Goal: Task Accomplishment & Management: Manage account settings

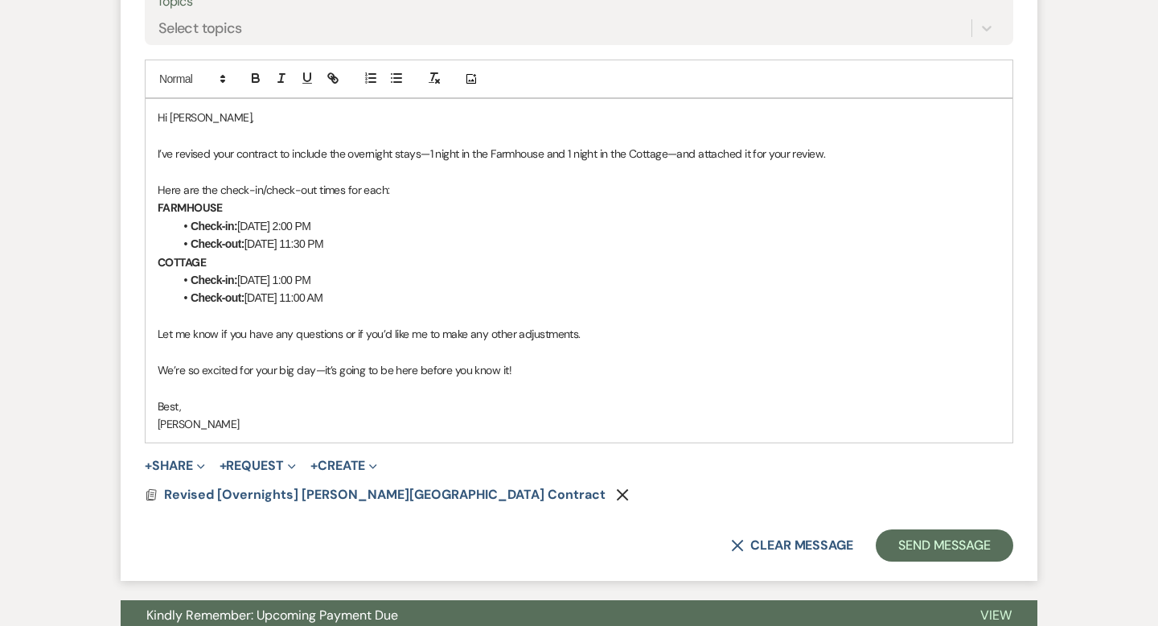
scroll to position [2476, 0]
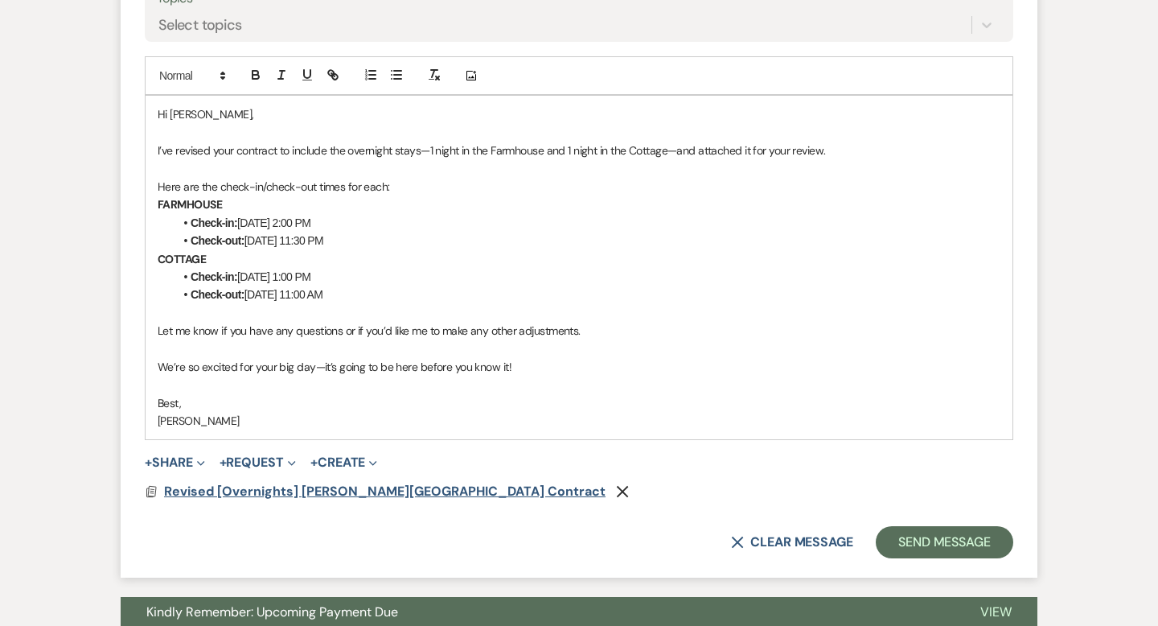
click at [444, 499] on span "Revised [Overnights] [PERSON_NAME][GEOGRAPHIC_DATA] Contract" at bounding box center [384, 491] width 441 height 19
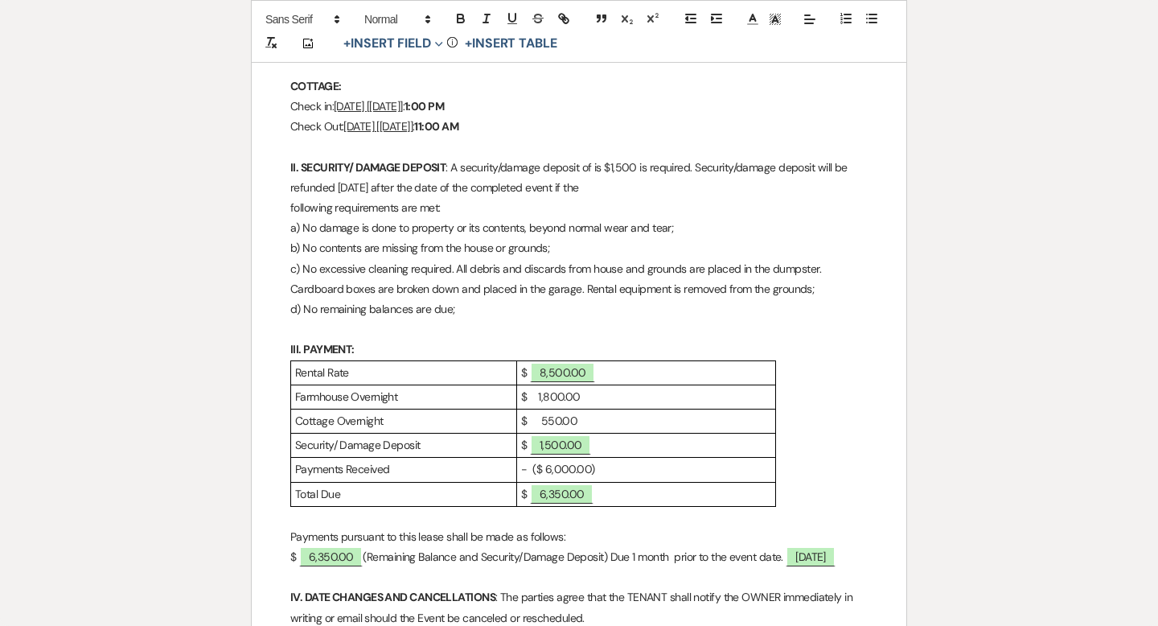
scroll to position [649, 0]
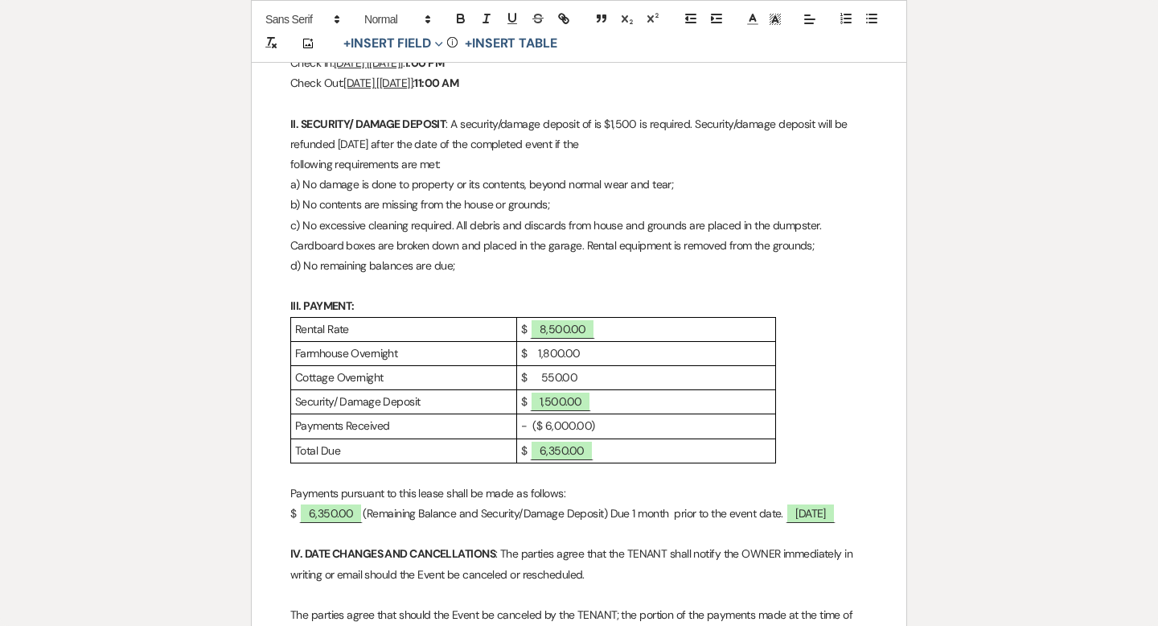
click at [548, 425] on p "- ($ 6,000.00)" at bounding box center [646, 426] width 250 height 20
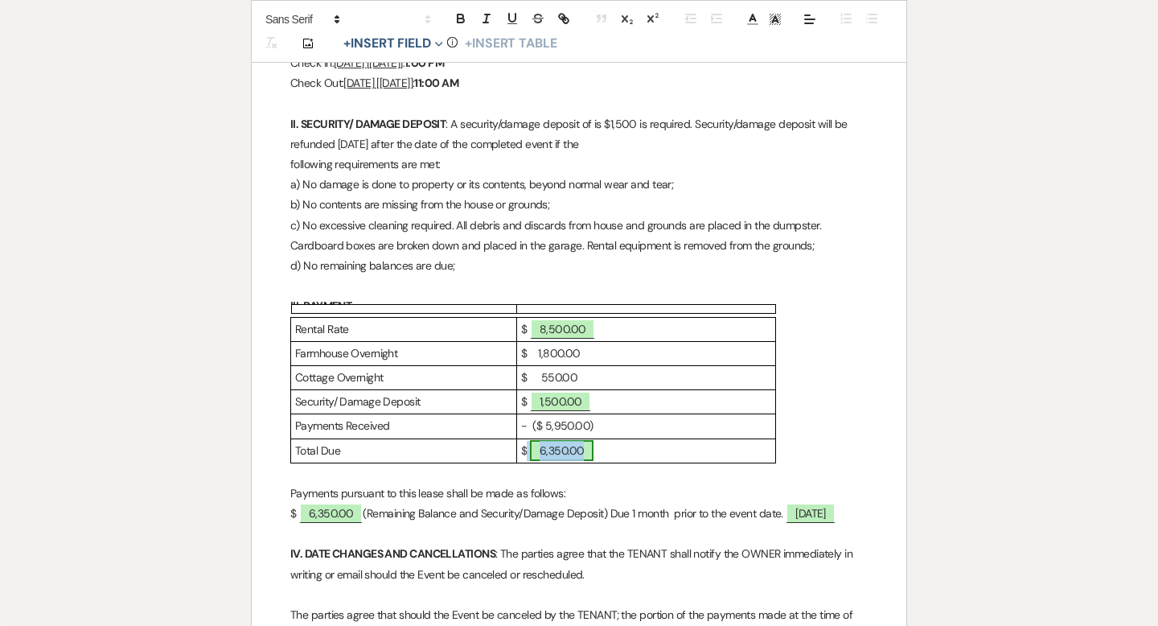
click at [558, 453] on span "6,350.00" at bounding box center [562, 450] width 64 height 21
select select "owner"
select select "Amount"
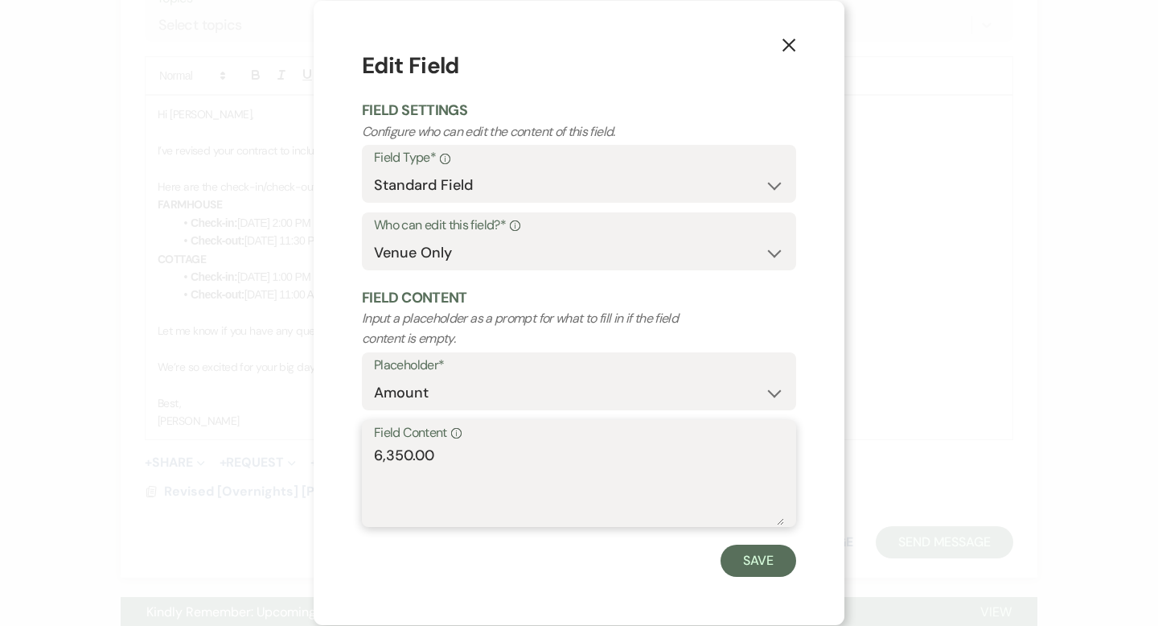
click at [402, 452] on textarea "6,350.00" at bounding box center [579, 485] width 410 height 80
type textarea "6,400.00"
click at [739, 563] on button "Save" at bounding box center [758, 560] width 76 height 32
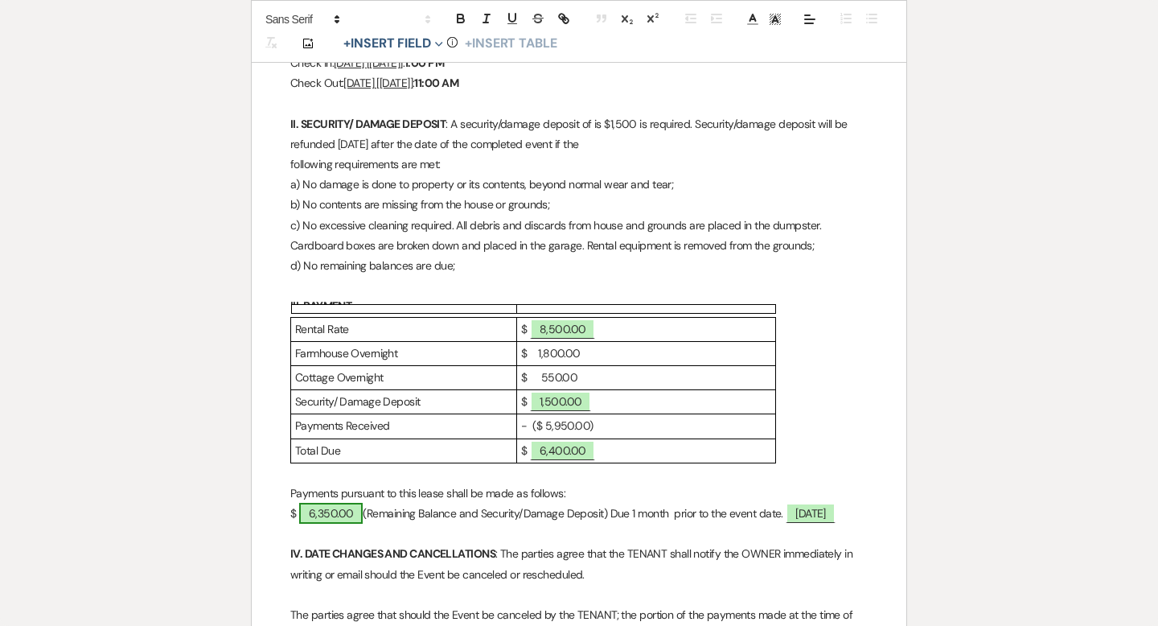
click at [349, 513] on span "6,350.00" at bounding box center [331, 513] width 64 height 21
select select "owner"
select select "Amount"
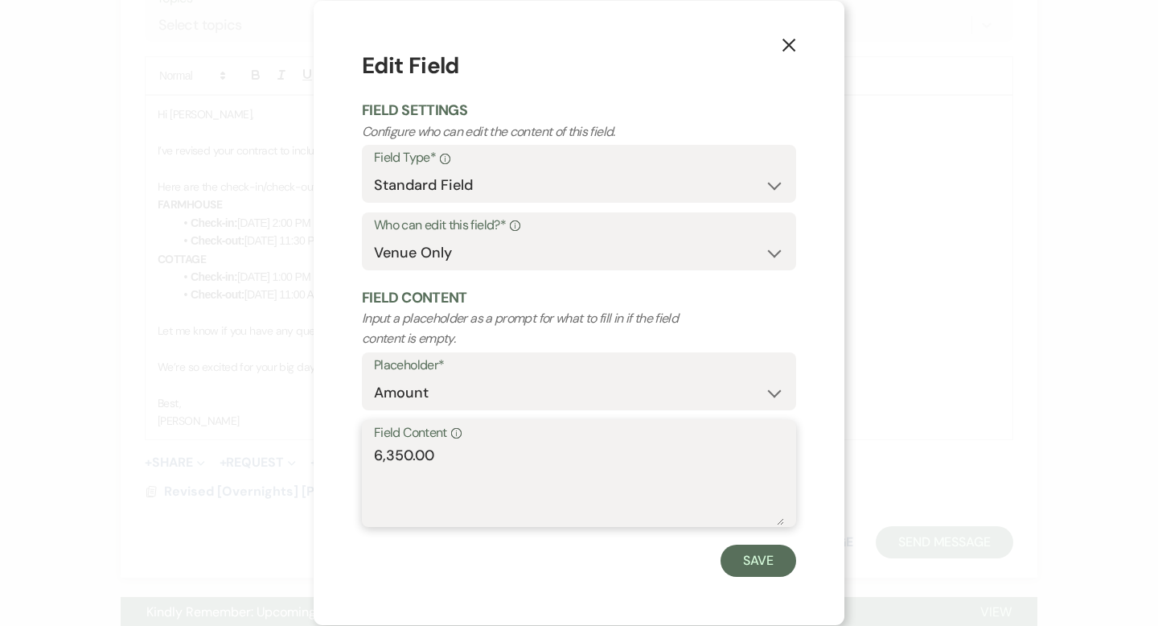
click at [404, 454] on textarea "6,350.00" at bounding box center [579, 485] width 410 height 80
type textarea "6,400.00"
click at [745, 560] on button "Save" at bounding box center [758, 560] width 76 height 32
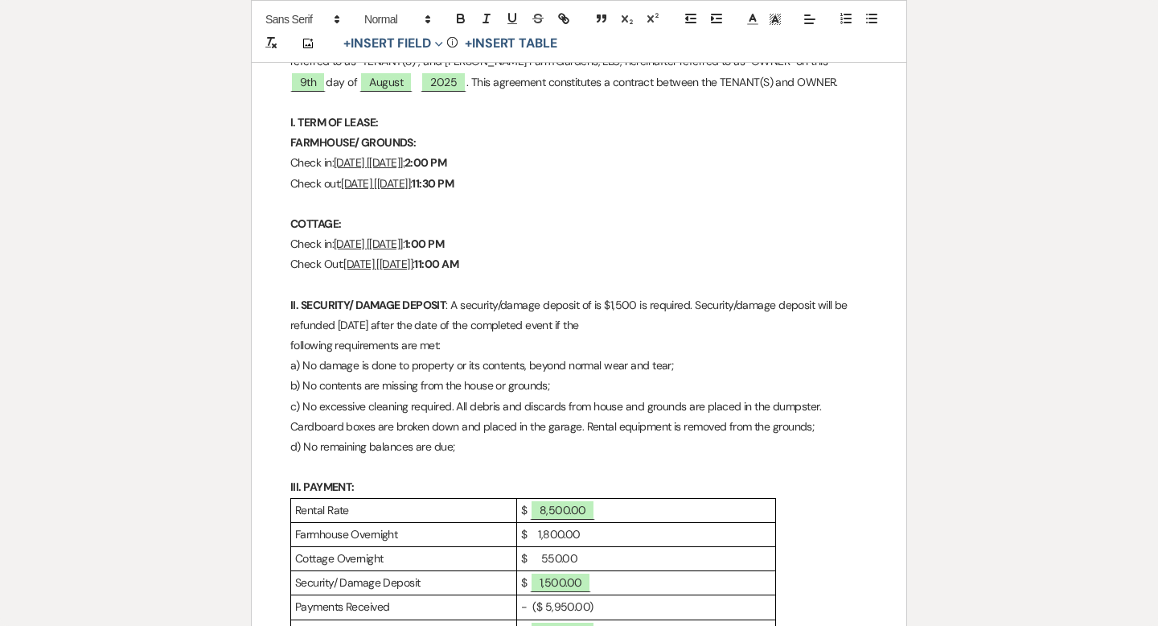
scroll to position [0, 0]
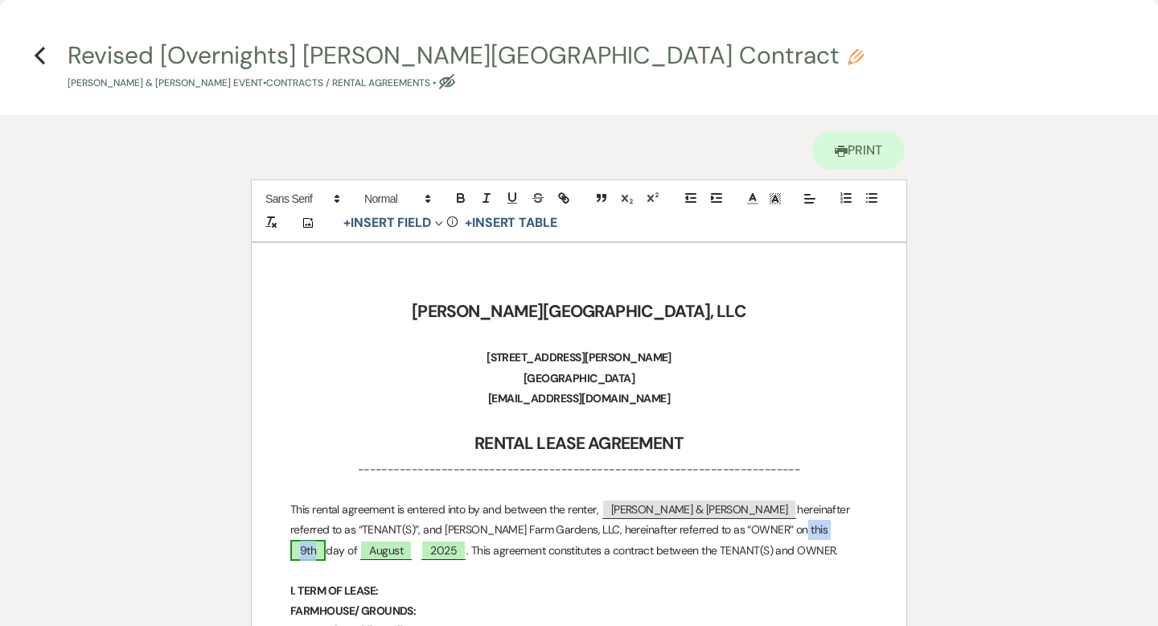
click at [326, 540] on span "9th" at bounding box center [307, 550] width 35 height 21
select select "owner"
select select "Number"
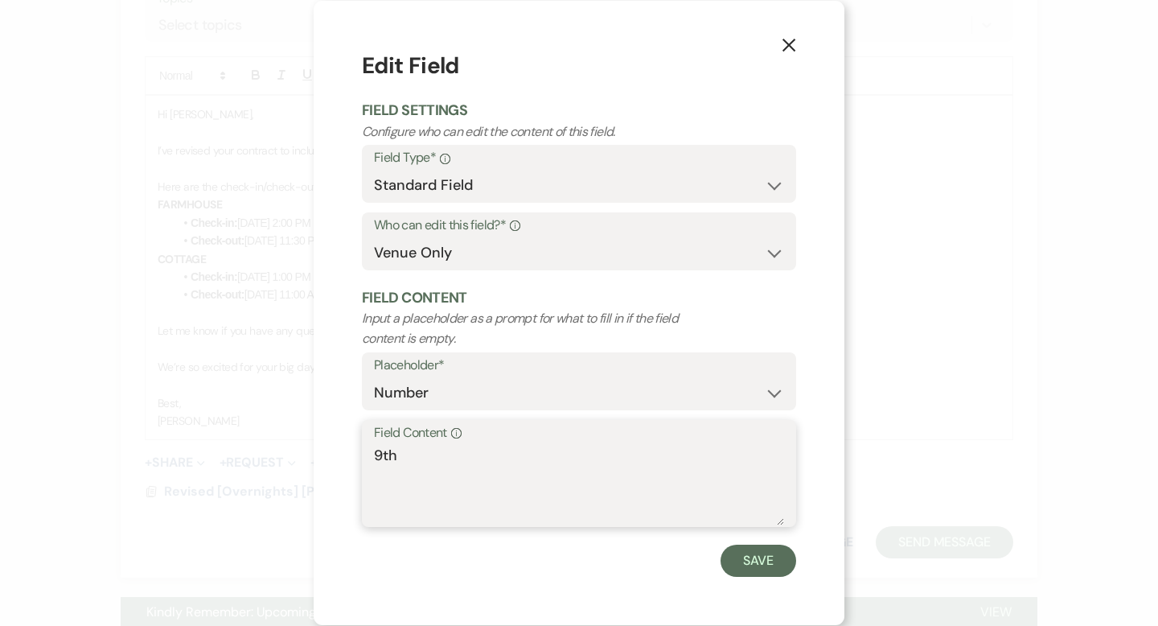
drag, startPoint x: 412, startPoint y: 462, endPoint x: 381, endPoint y: 457, distance: 31.6
click at [381, 457] on textarea "9th" at bounding box center [579, 485] width 410 height 80
type textarea "9"
type textarea "10th"
click at [741, 546] on button "Save" at bounding box center [758, 560] width 76 height 32
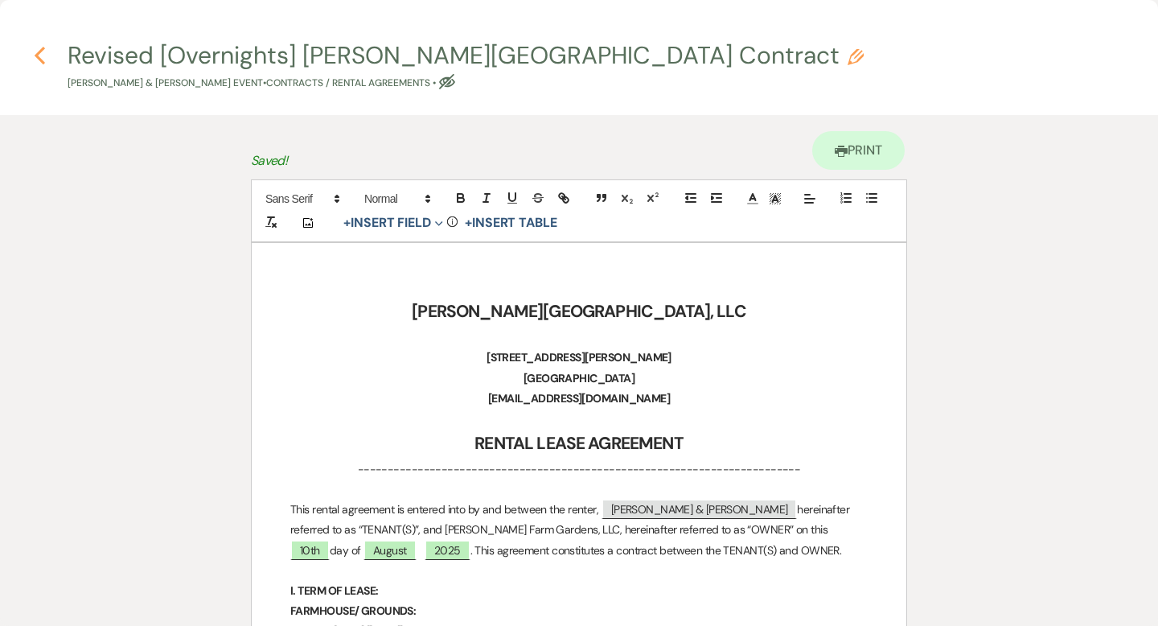
click at [39, 62] on icon "Previous" at bounding box center [40, 55] width 12 height 19
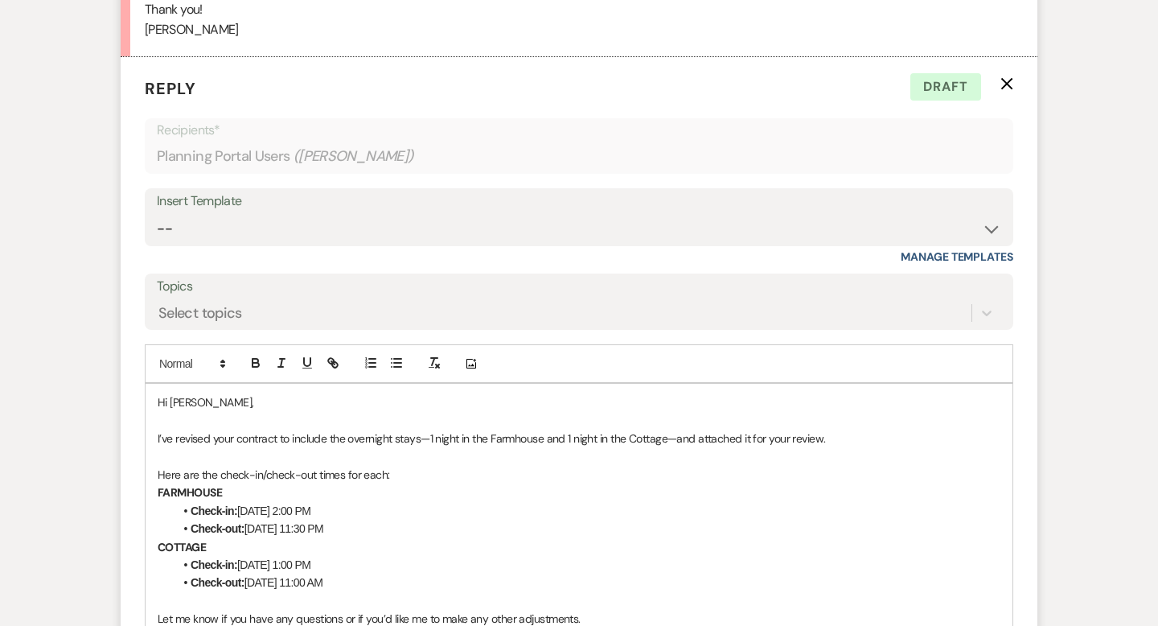
scroll to position [2229, 0]
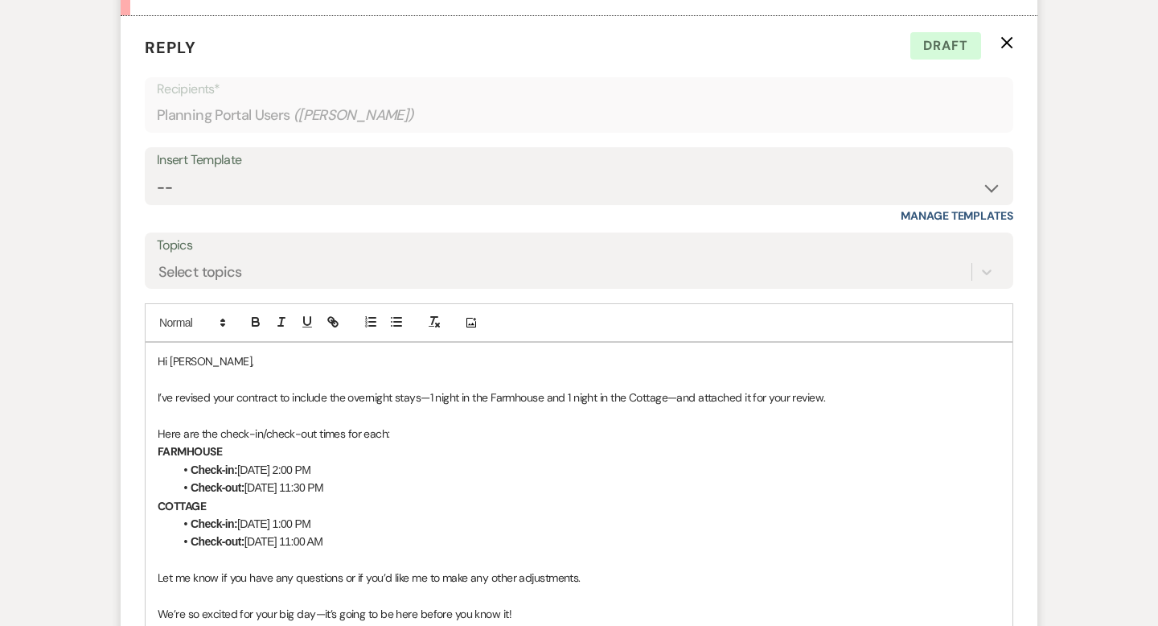
click at [156, 391] on div "Hi Caroline, I’ve revised your contract to include the overnight stays—1 night …" at bounding box center [579, 514] width 867 height 343
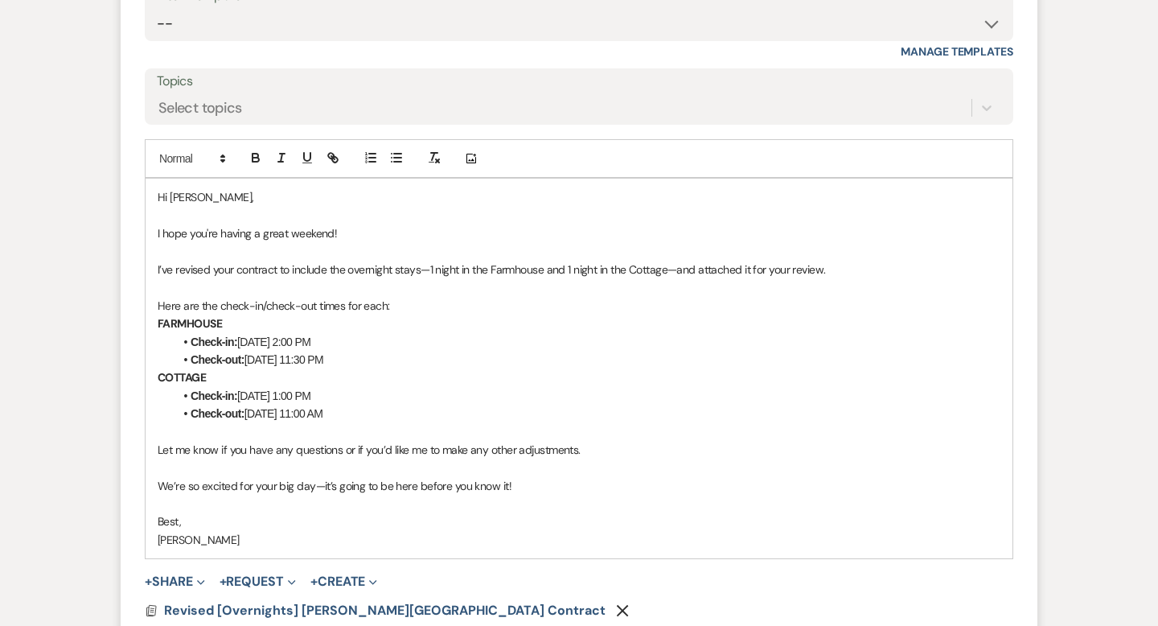
scroll to position [2419, 0]
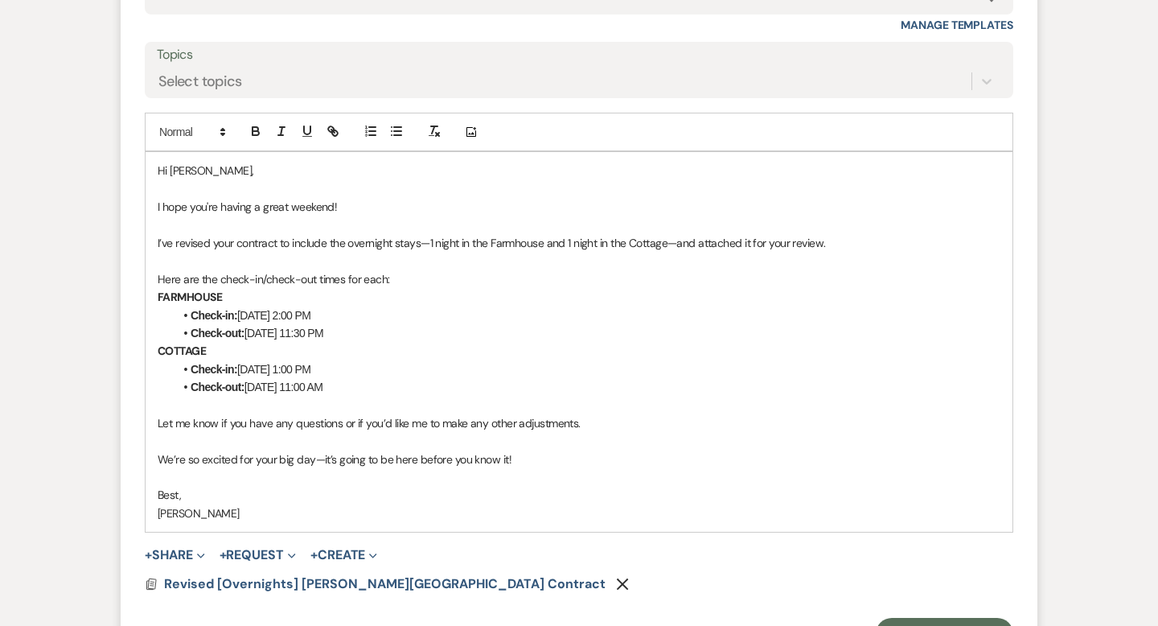
click at [150, 203] on div "Hi Caroline, I hope you're having a great weekend! I’ve revised your contract t…" at bounding box center [579, 342] width 867 height 380
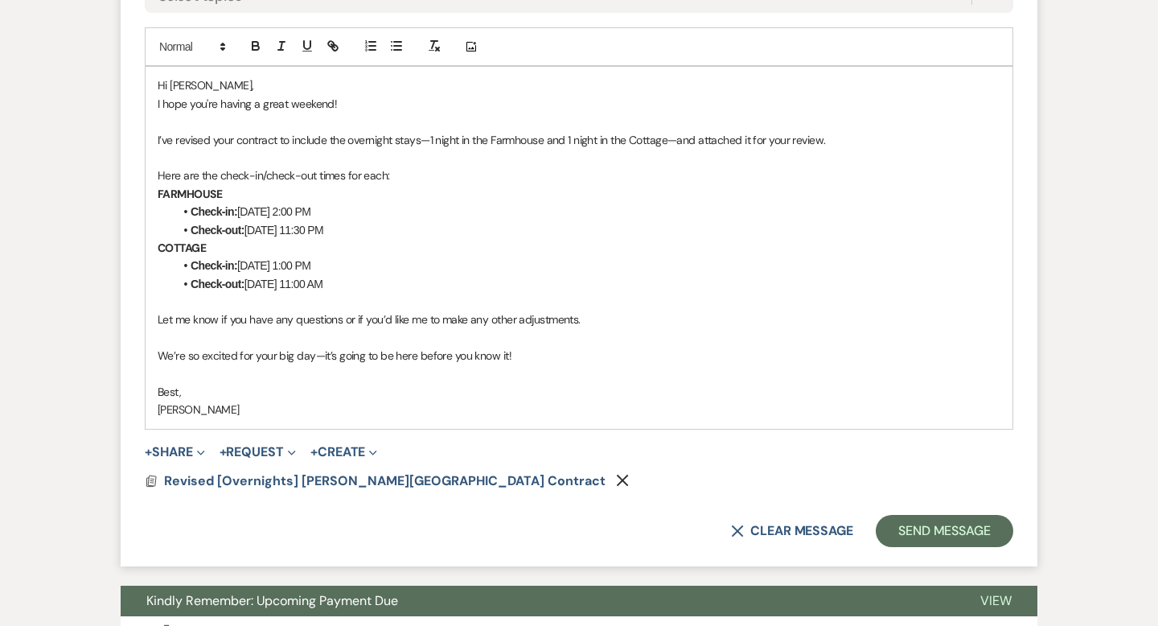
scroll to position [2538, 0]
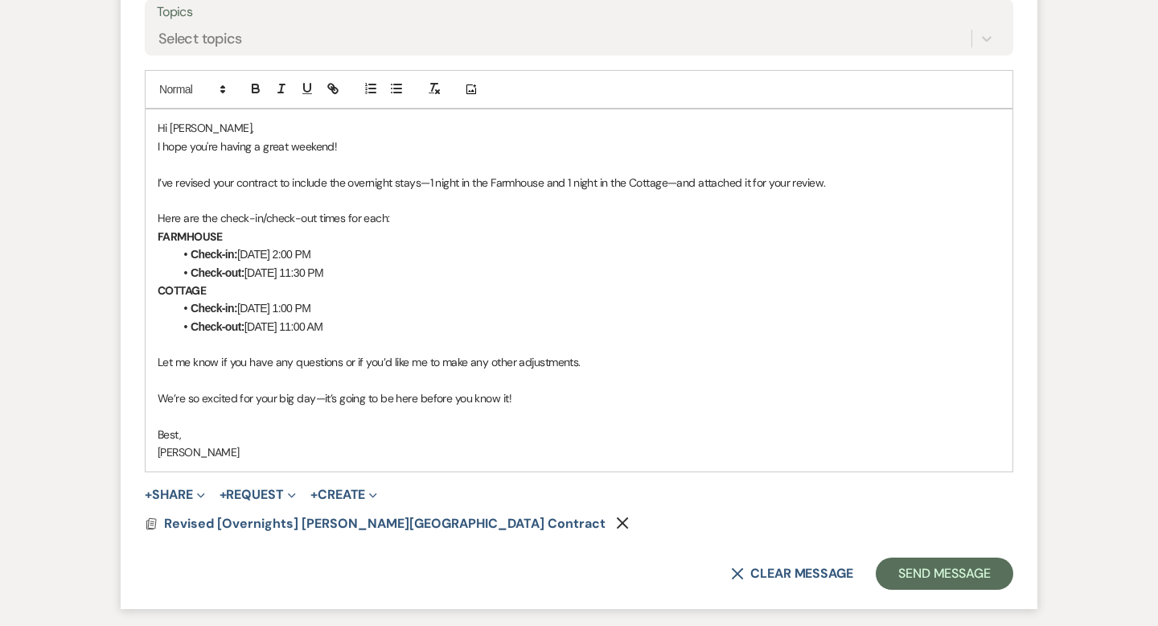
scroll to position [2500, 0]
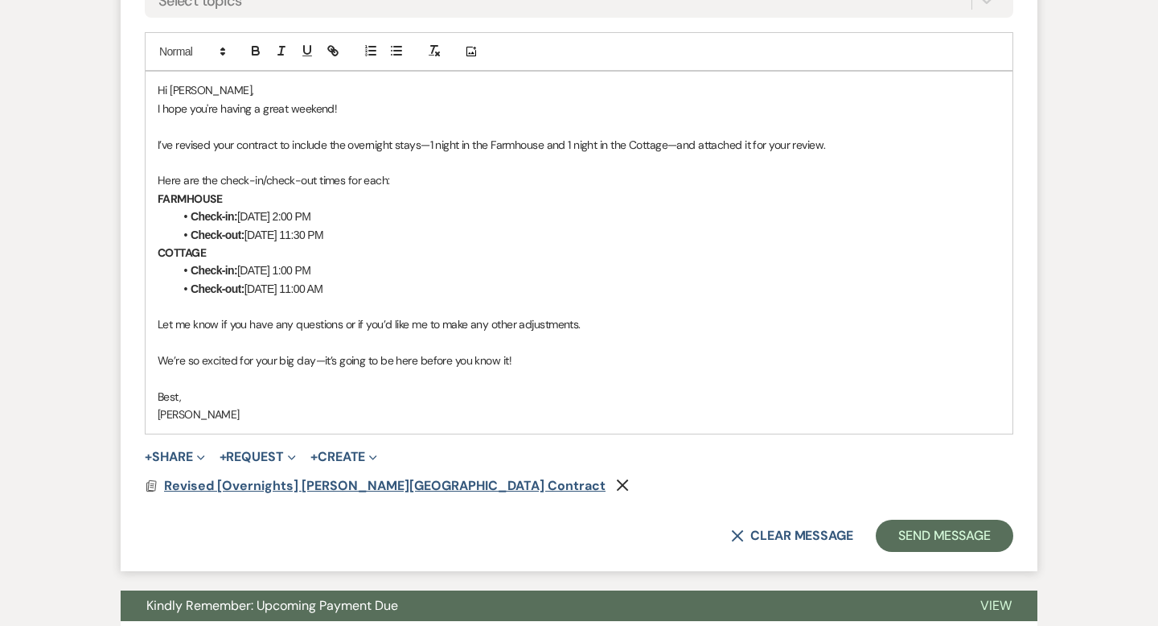
click at [379, 490] on span "Revised [Overnights] [PERSON_NAME][GEOGRAPHIC_DATA] Contract" at bounding box center [384, 485] width 441 height 17
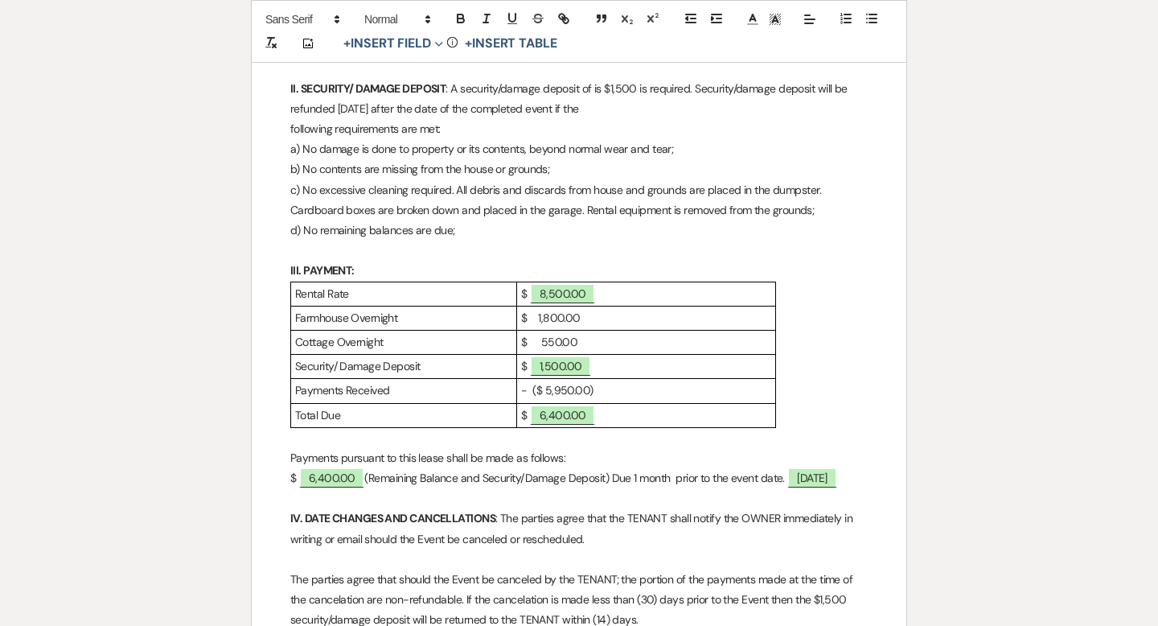
scroll to position [0, 0]
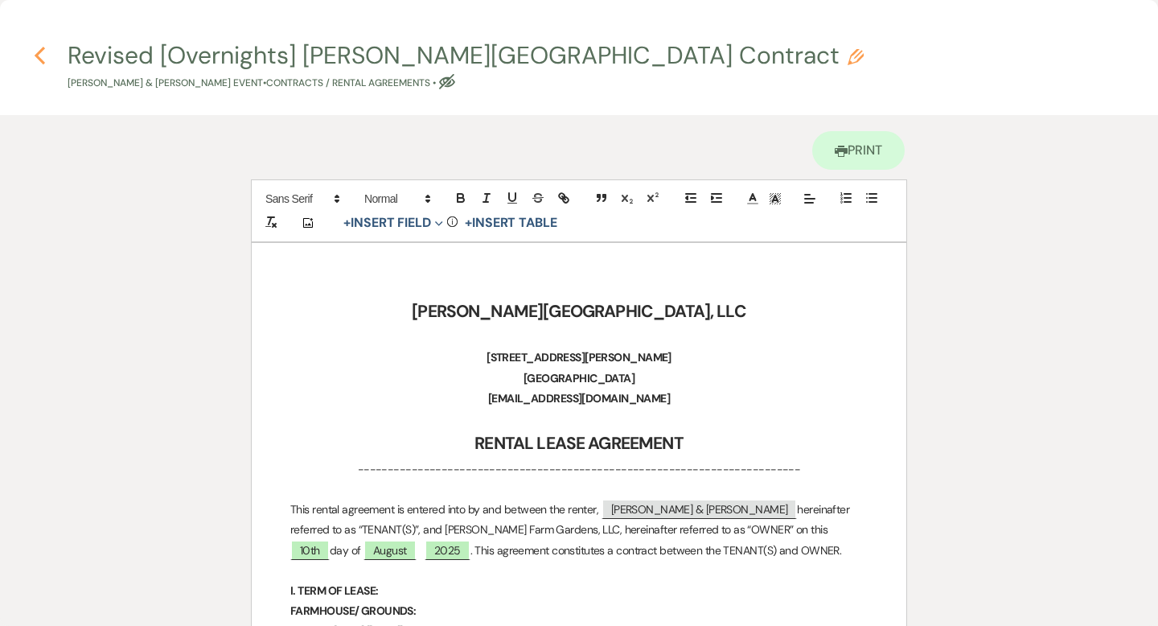
click at [41, 54] on icon "Previous" at bounding box center [40, 55] width 12 height 19
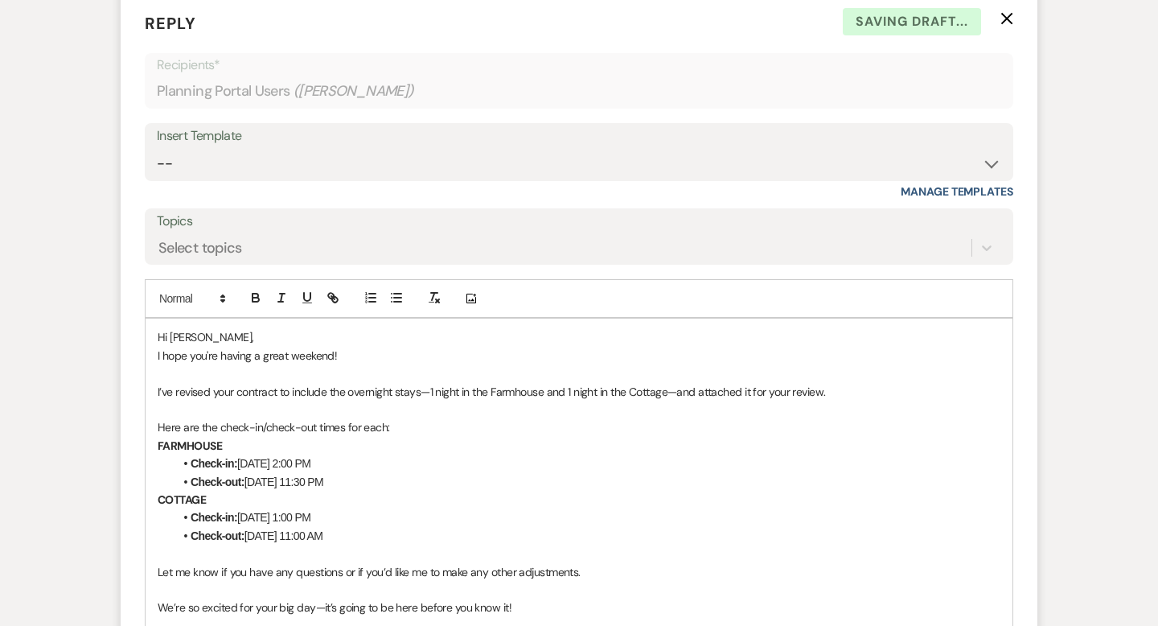
scroll to position [2304, 0]
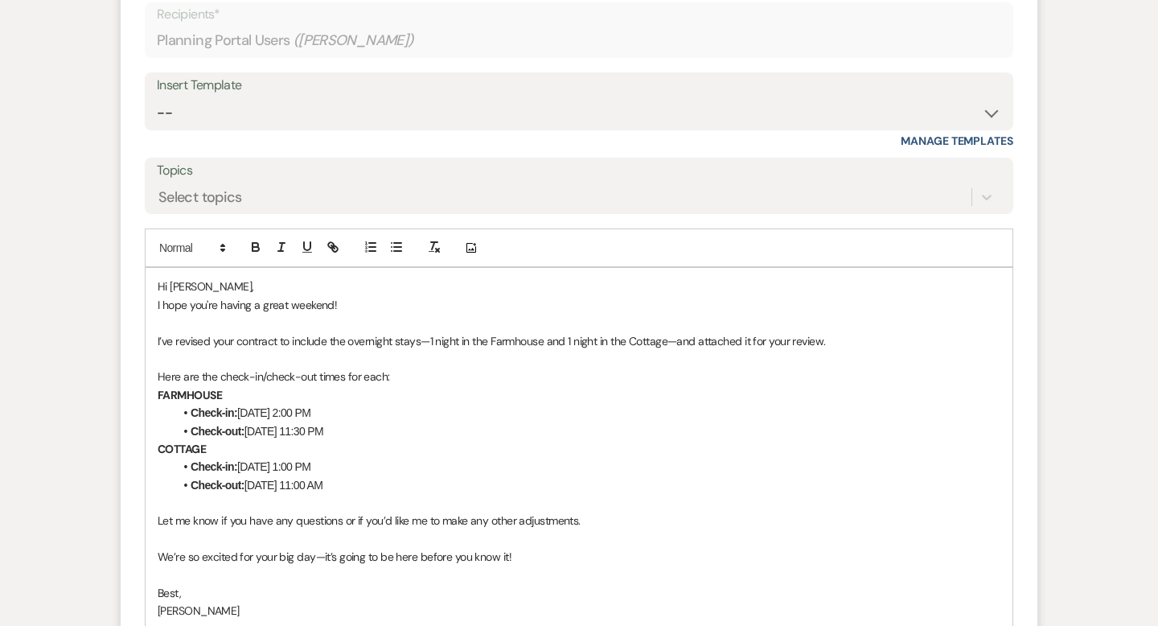
click at [475, 371] on p "Here are the check-in/check-out times for each:" at bounding box center [579, 376] width 843 height 18
click at [470, 482] on li "Check-out: Saturday, November 8, 2025 – 11:00 AM" at bounding box center [587, 485] width 827 height 18
click at [426, 375] on p "Here are the check-in/check-out times for each:" at bounding box center [579, 376] width 843 height 18
click at [505, 478] on li "Check-out: Saturday, November 8, 2025 – 11:00 AM" at bounding box center [587, 485] width 827 height 18
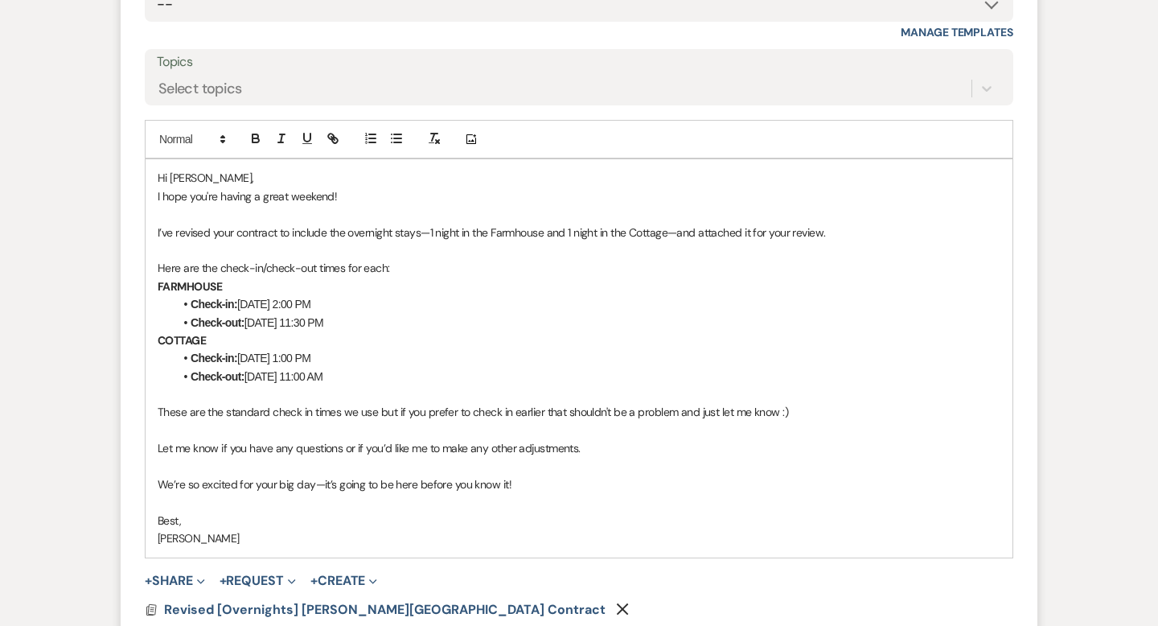
scroll to position [2418, 0]
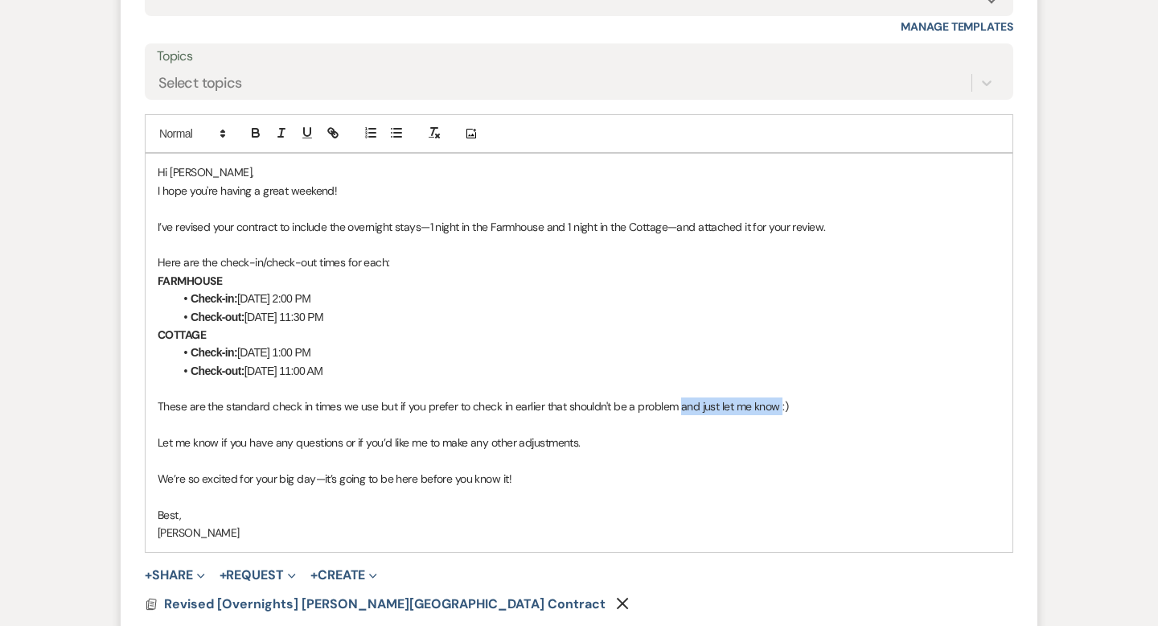
drag, startPoint x: 780, startPoint y: 407, endPoint x: 679, endPoint y: 408, distance: 100.5
click at [679, 408] on p "These are the standard check in times we use but if you prefer to check in earl…" at bounding box center [579, 406] width 843 height 18
click at [542, 408] on p "These are the standard check in times we use but if you prefer to check in earl…" at bounding box center [579, 406] width 843 height 18
drag, startPoint x: 641, startPoint y: 408, endPoint x: 600, endPoint y: 405, distance: 41.1
click at [600, 405] on p "These are the standard check in times we use but if you prefer to check in a li…" at bounding box center [579, 406] width 843 height 18
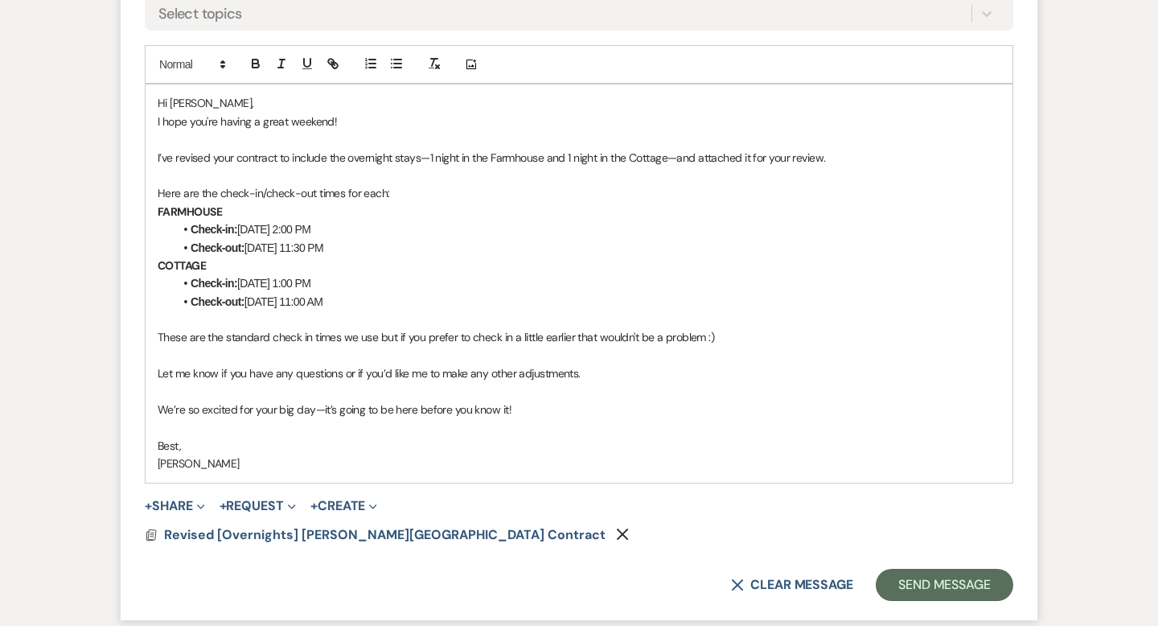
scroll to position [2533, 0]
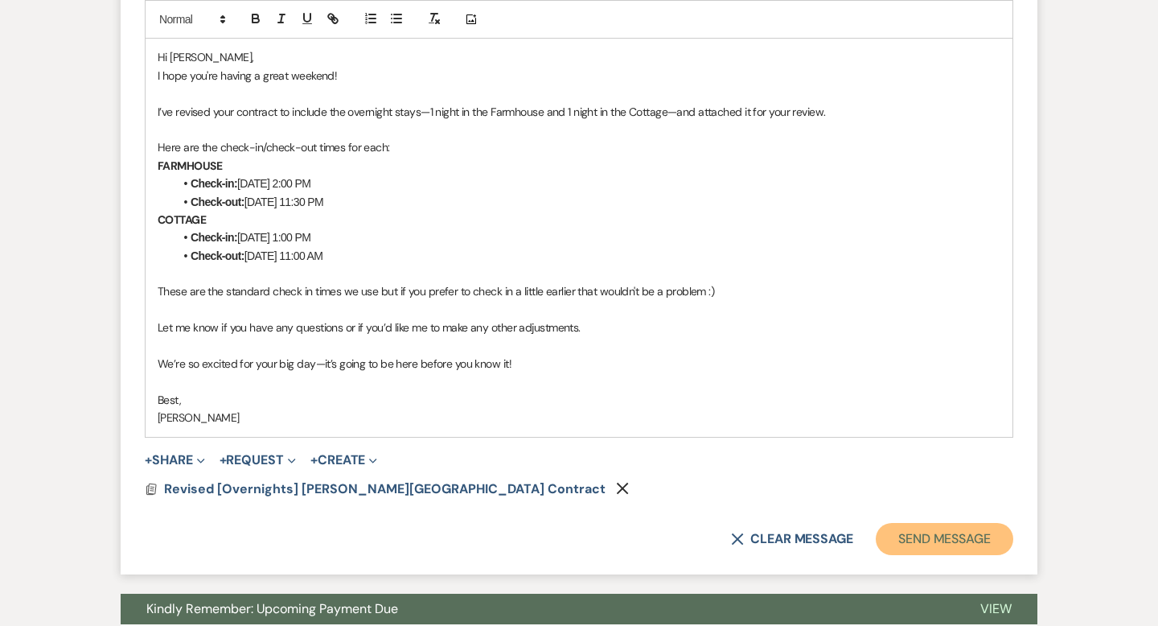
click at [921, 531] on button "Send Message" at bounding box center [944, 539] width 137 height 32
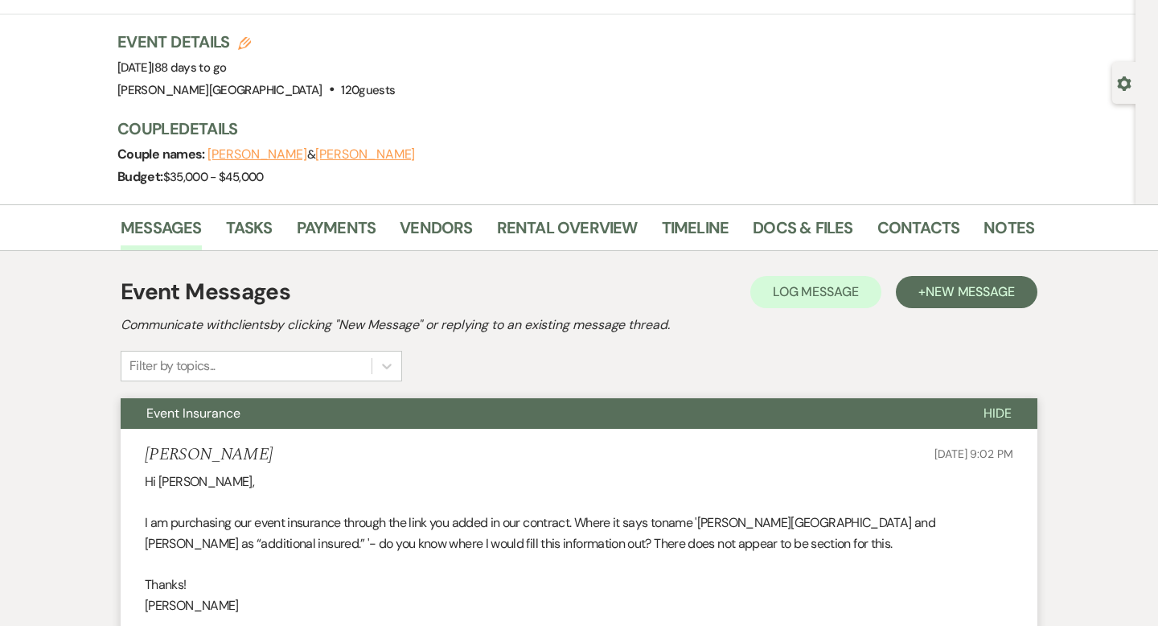
scroll to position [0, 0]
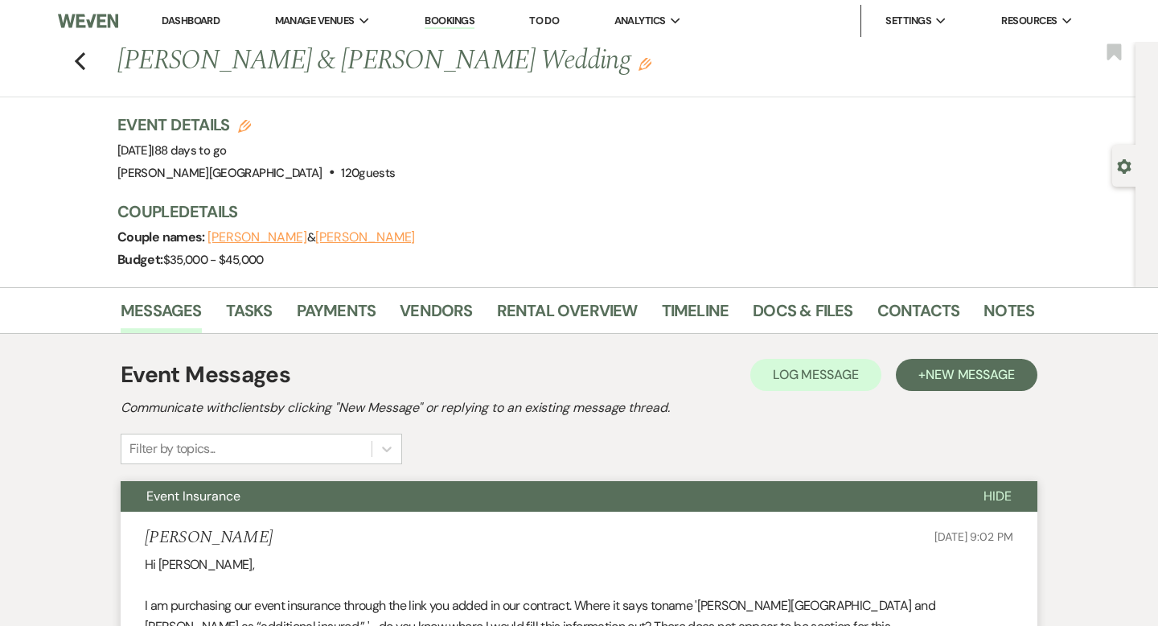
click at [187, 15] on link "Dashboard" at bounding box center [191, 21] width 58 height 14
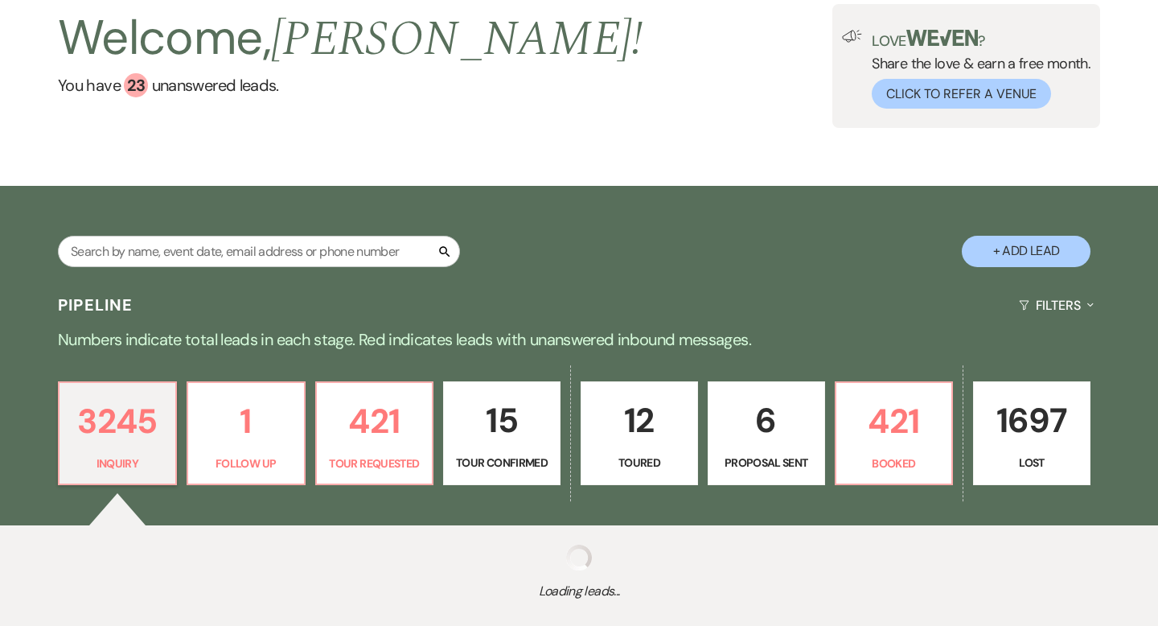
scroll to position [194, 0]
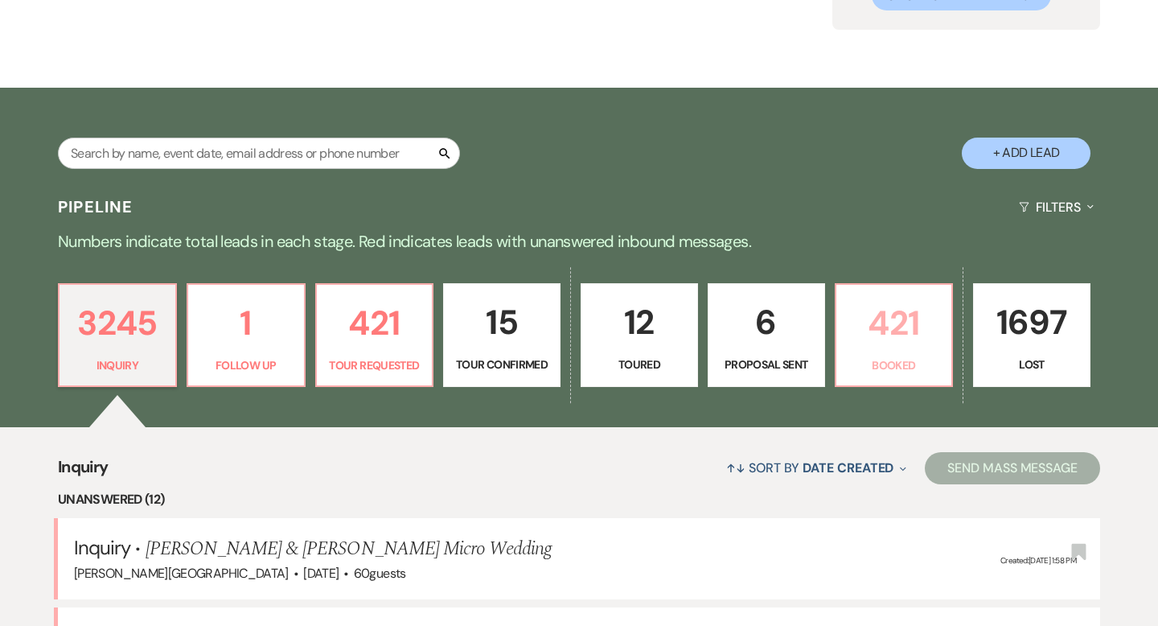
click at [896, 322] on p "421" at bounding box center [894, 323] width 96 height 54
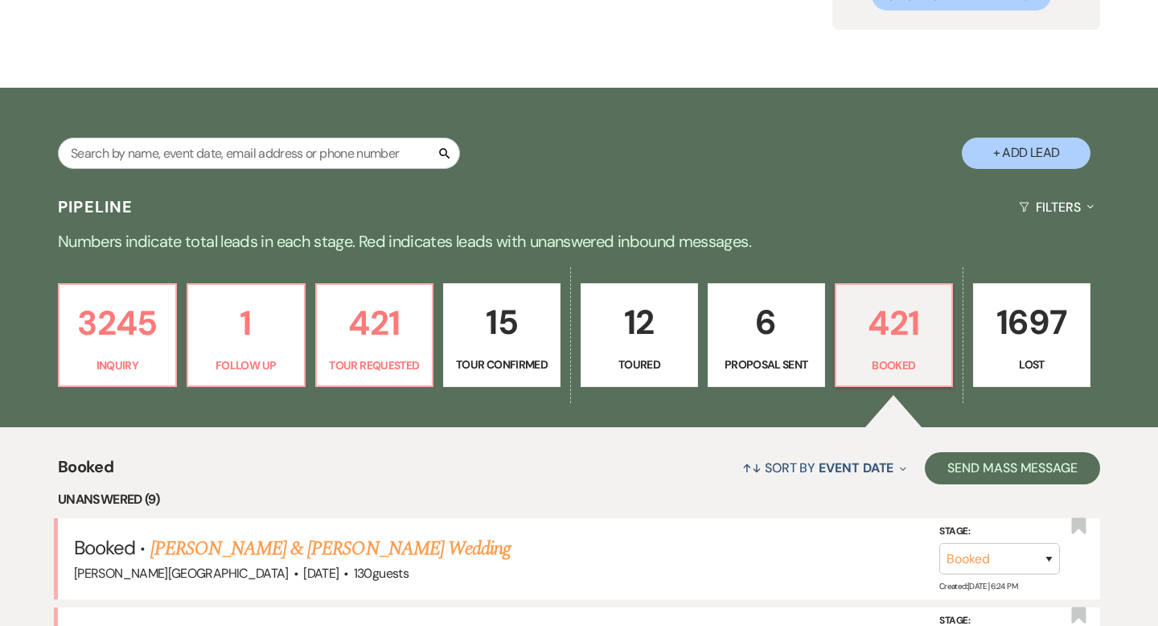
scroll to position [201, 0]
